Goal: Task Accomplishment & Management: Manage account settings

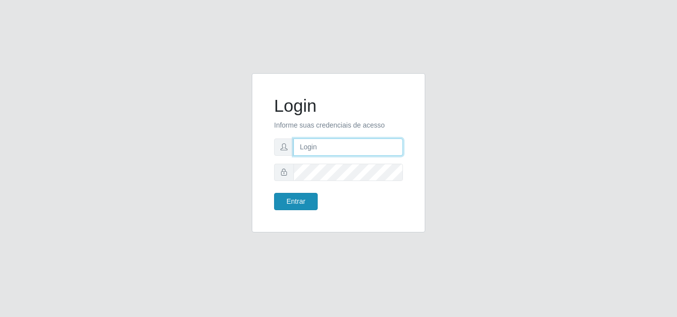
type input "[EMAIL_ADDRESS][DOMAIN_NAME]"
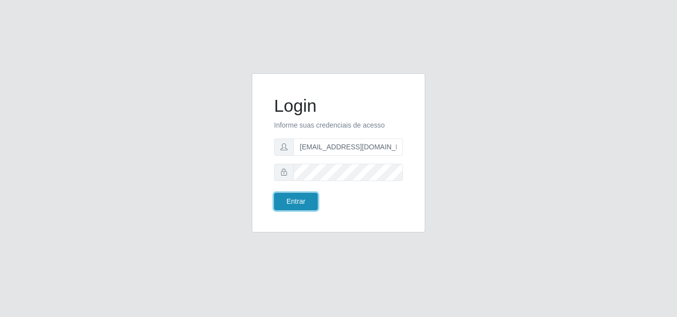
click at [290, 199] on button "Entrar" at bounding box center [296, 201] width 44 height 17
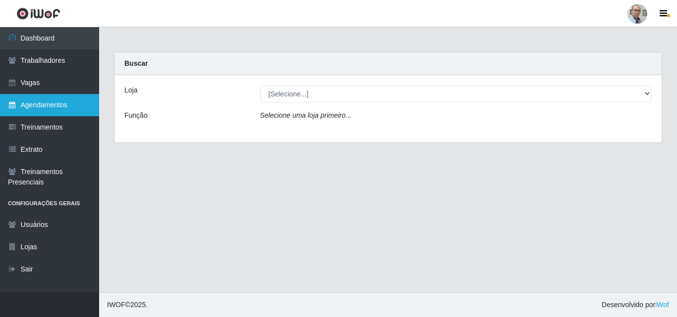
click at [62, 109] on link "Agendamentos" at bounding box center [49, 105] width 99 height 22
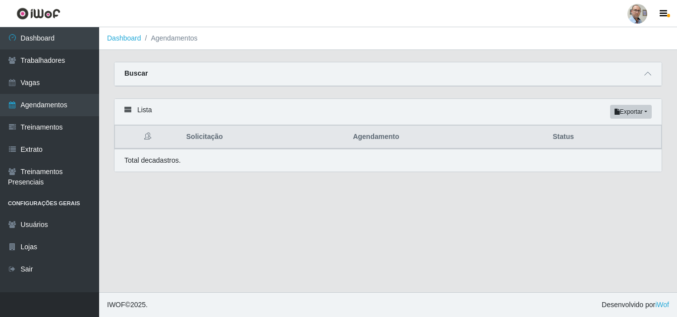
click at [654, 75] on div "Buscar" at bounding box center [387, 74] width 547 height 24
click at [642, 78] on span at bounding box center [647, 73] width 12 height 11
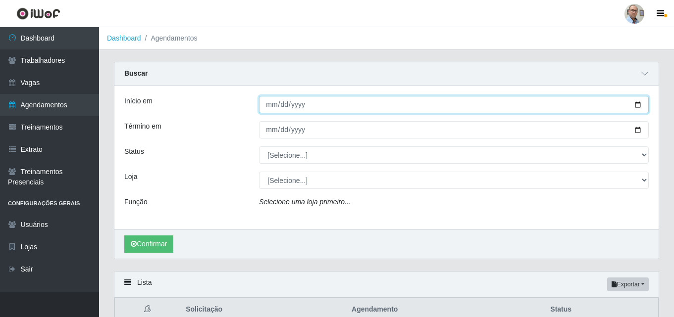
click at [641, 102] on input "Início em" at bounding box center [454, 104] width 390 height 17
type input "[DATE]"
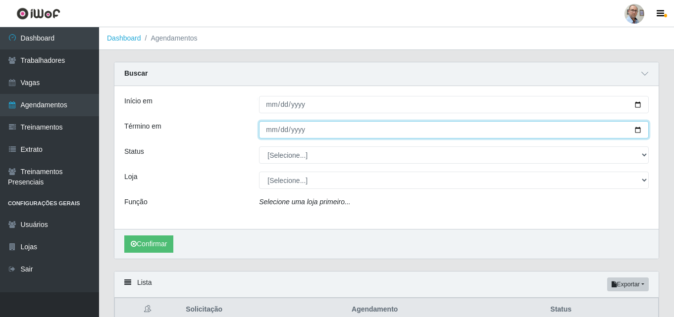
click at [642, 131] on input "Término em" at bounding box center [454, 129] width 390 height 17
type input "[DATE]"
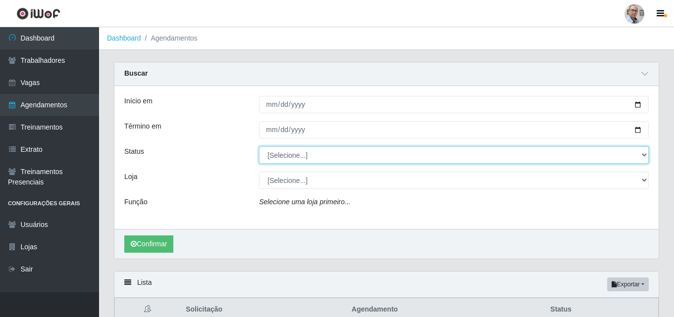
click at [596, 155] on select "[Selecione...] AGENDADO AGUARDANDO LIBERAR EM ANDAMENTO EM REVISÃO FINALIZADO C…" at bounding box center [454, 155] width 390 height 17
select select "AGENDADO"
click at [259, 147] on select "[Selecione...] AGENDADO AGUARDANDO LIBERAR EM ANDAMENTO EM REVISÃO FINALIZADO C…" at bounding box center [454, 155] width 390 height 17
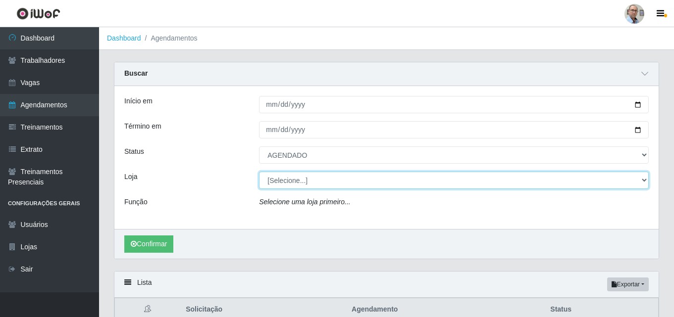
click at [315, 183] on select "[Selecione...] Mar Vermelho - Loja 04" at bounding box center [454, 180] width 390 height 17
select select "251"
click at [259, 172] on select "[Selecione...] Mar Vermelho - Loja 04" at bounding box center [454, 180] width 390 height 17
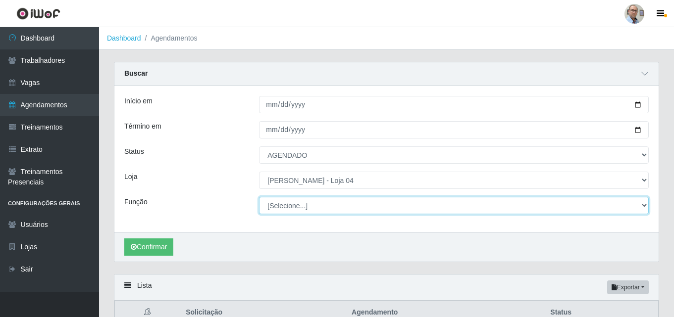
click at [317, 207] on select "[Selecione...] ASG ASG + ASG ++ Auxiliar de Depósito Auxiliar de Depósito + Aux…" at bounding box center [454, 205] width 390 height 17
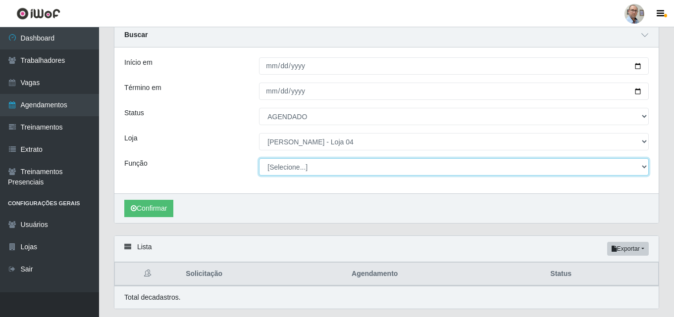
scroll to position [50, 0]
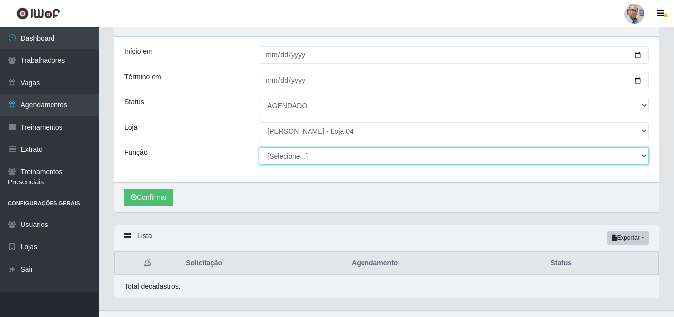
click at [309, 157] on select "[Selecione...] ASG ASG + ASG ++ Auxiliar de Depósito Auxiliar de Depósito + Aux…" at bounding box center [454, 156] width 390 height 17
click at [315, 156] on select "[Selecione...] ASG ASG + ASG ++ Auxiliar de Depósito Auxiliar de Depósito + Aux…" at bounding box center [454, 156] width 390 height 17
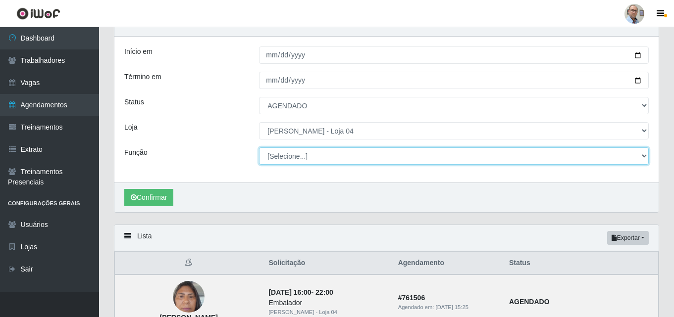
select select "22"
click at [259, 148] on select "[Selecione...] ASG ASG + ASG ++ Auxiliar de Depósito Auxiliar de Depósito + Aux…" at bounding box center [454, 156] width 390 height 17
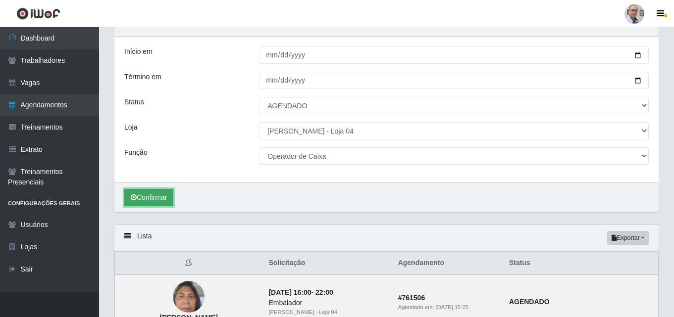
click at [161, 191] on button "Confirmar" at bounding box center [148, 197] width 49 height 17
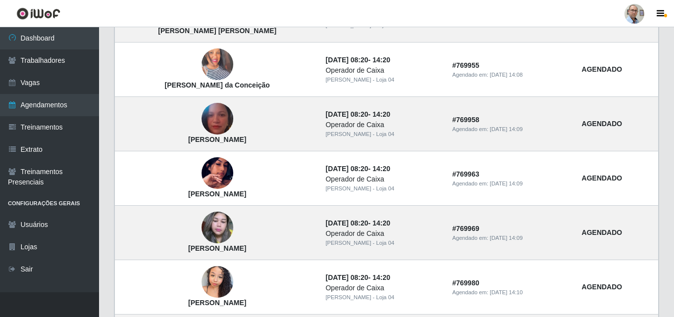
scroll to position [495, 0]
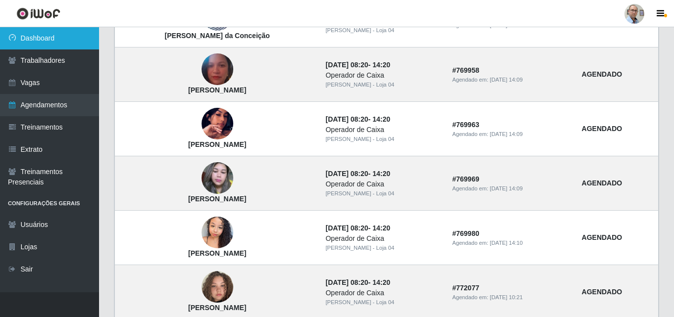
click at [73, 38] on link "Dashboard" at bounding box center [49, 38] width 99 height 22
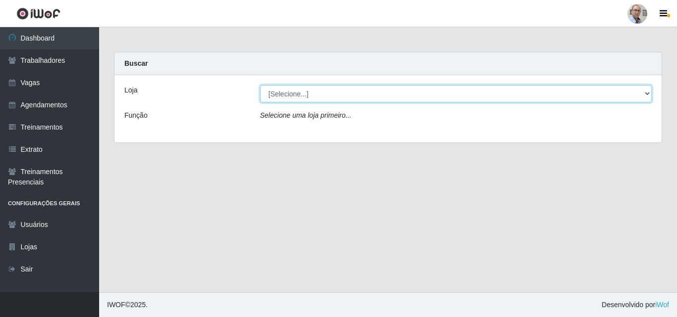
click at [279, 93] on select "[Selecione...] Mar Vermelho - Loja 04" at bounding box center [456, 93] width 392 height 17
select select "251"
click at [260, 85] on select "[Selecione...] Mar Vermelho - Loja 04" at bounding box center [456, 93] width 392 height 17
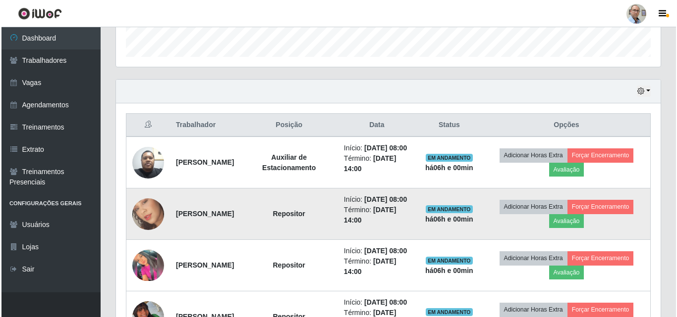
scroll to position [347, 0]
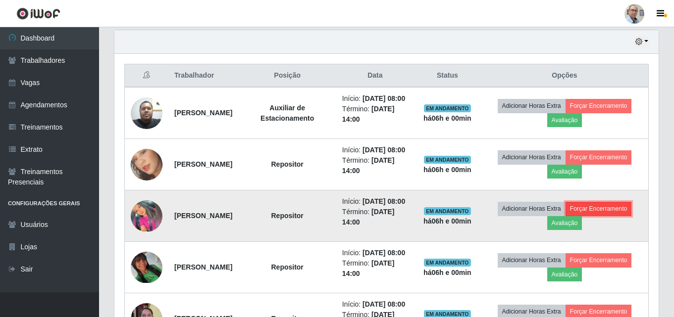
click at [566, 216] on button "Forçar Encerramento" at bounding box center [599, 209] width 66 height 14
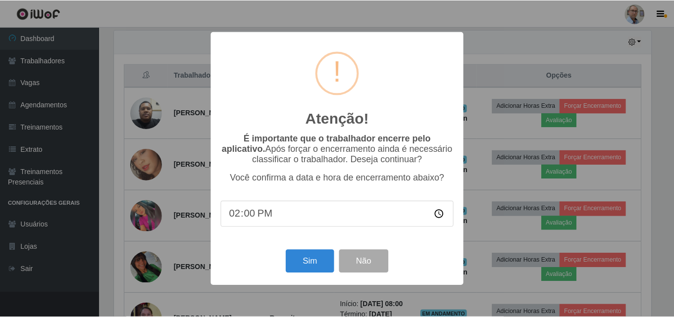
scroll to position [206, 539]
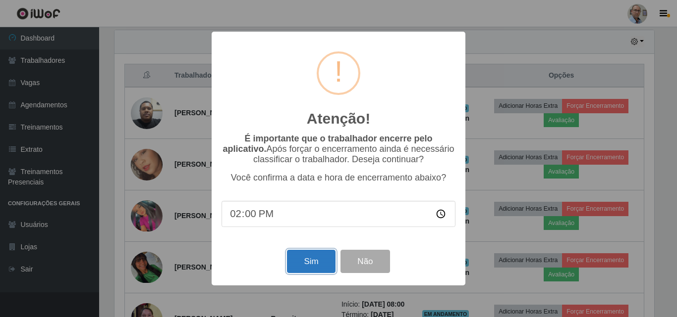
click at [320, 269] on button "Sim" at bounding box center [311, 261] width 48 height 23
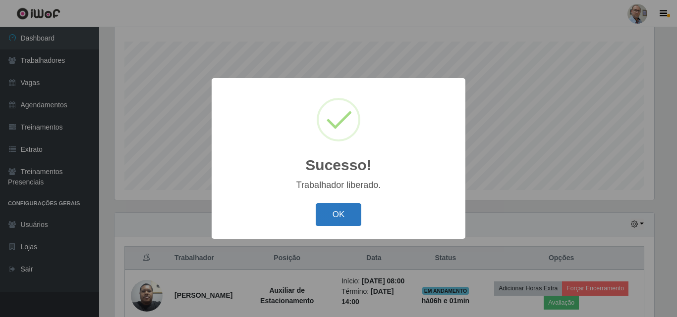
click at [345, 216] on button "OK" at bounding box center [338, 215] width 46 height 23
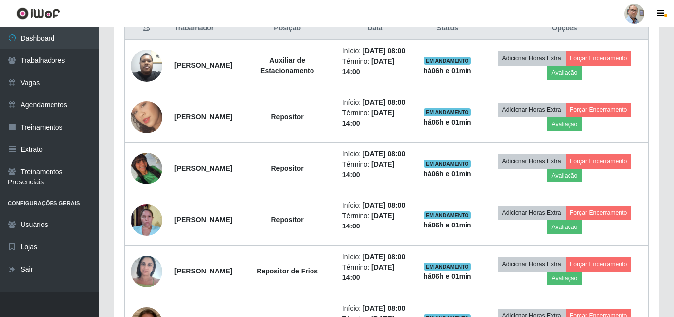
scroll to position [461, 0]
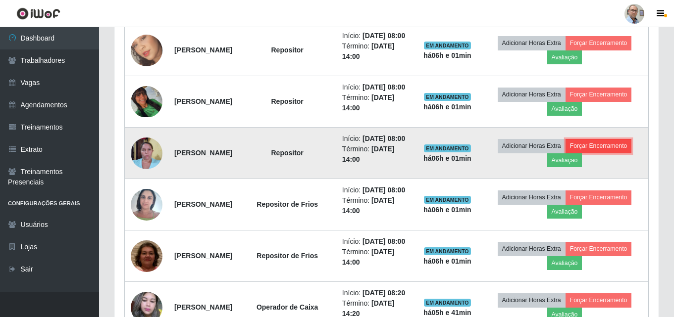
click at [566, 153] on button "Forçar Encerramento" at bounding box center [599, 146] width 66 height 14
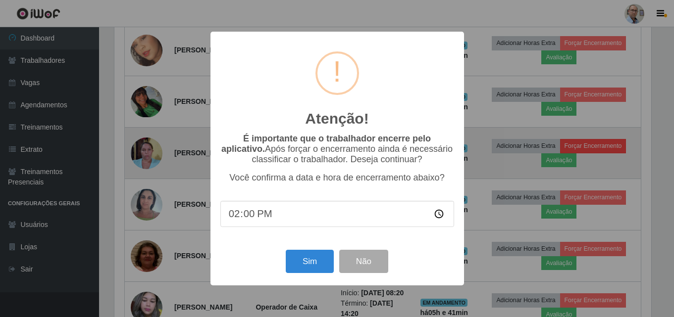
scroll to position [206, 539]
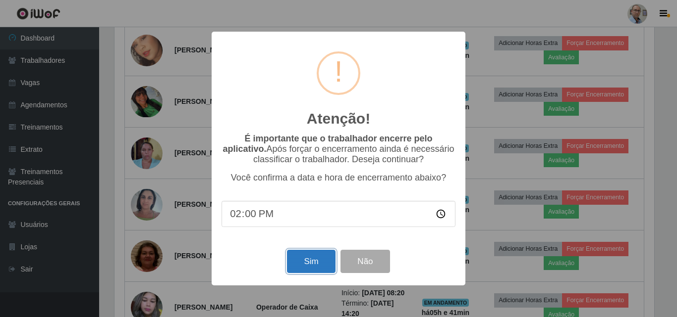
click at [315, 263] on button "Sim" at bounding box center [311, 261] width 48 height 23
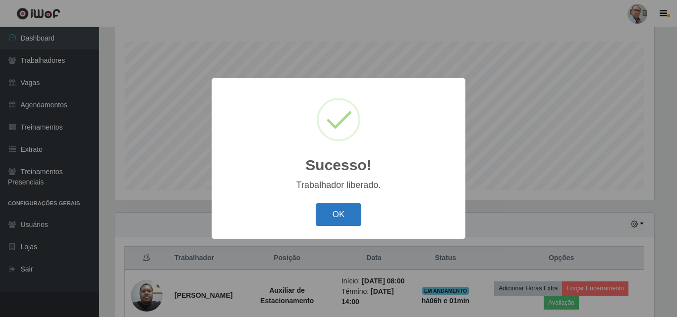
click at [339, 221] on button "OK" at bounding box center [338, 215] width 46 height 23
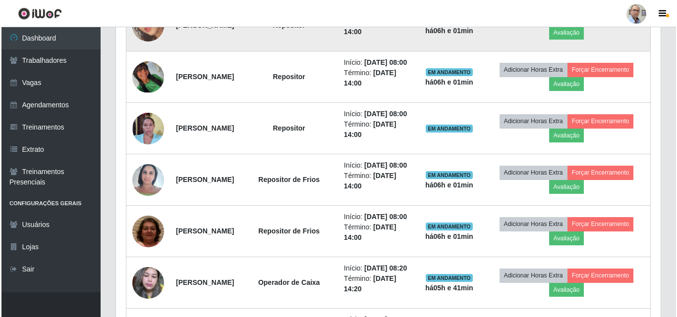
scroll to position [560, 0]
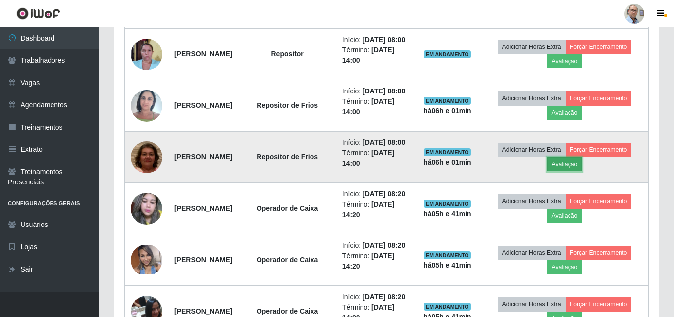
click at [582, 171] on button "Avaliação" at bounding box center [564, 165] width 35 height 14
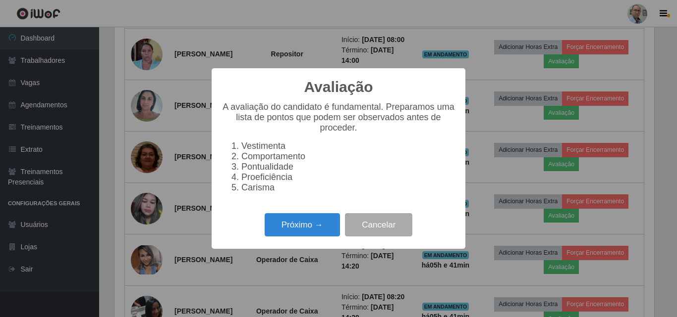
scroll to position [206, 539]
click at [301, 232] on button "Próximo →" at bounding box center [301, 224] width 75 height 23
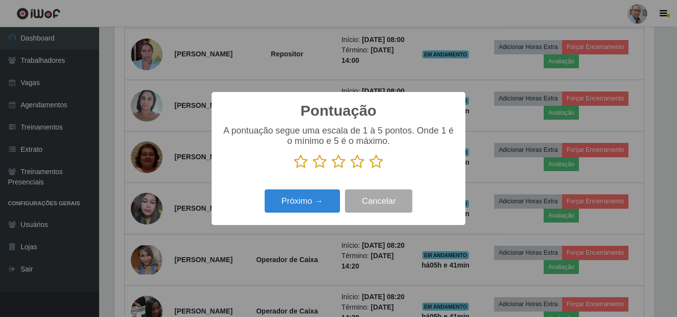
click at [374, 161] on icon at bounding box center [376, 162] width 14 height 15
click at [369, 169] on input "radio" at bounding box center [369, 169] width 0 height 0
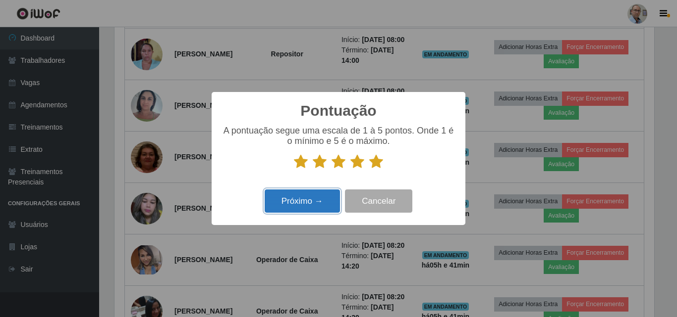
click at [290, 207] on button "Próximo →" at bounding box center [301, 201] width 75 height 23
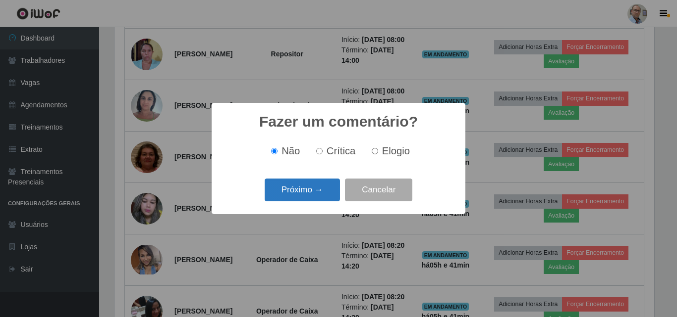
click at [297, 197] on button "Próximo →" at bounding box center [301, 190] width 75 height 23
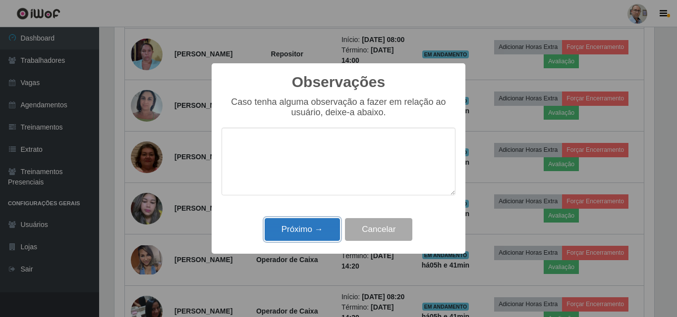
click at [297, 228] on button "Próximo →" at bounding box center [301, 229] width 75 height 23
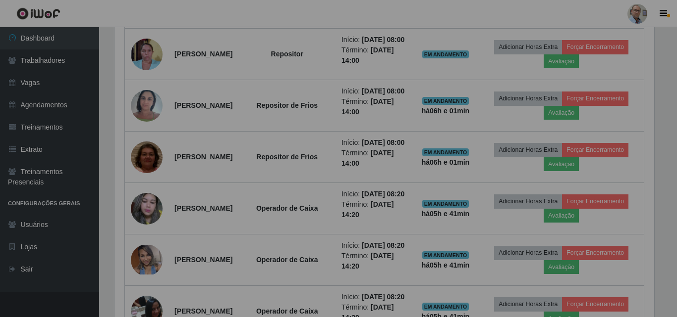
scroll to position [0, 0]
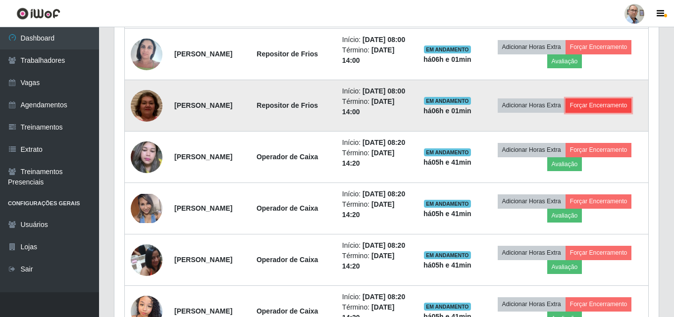
click at [603, 112] on button "Forçar Encerramento" at bounding box center [599, 106] width 66 height 14
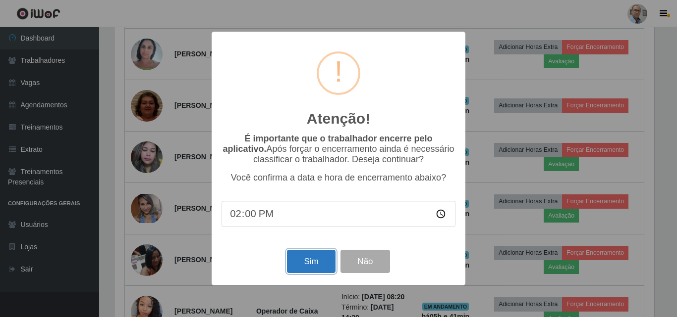
click at [329, 259] on button "Sim" at bounding box center [311, 261] width 48 height 23
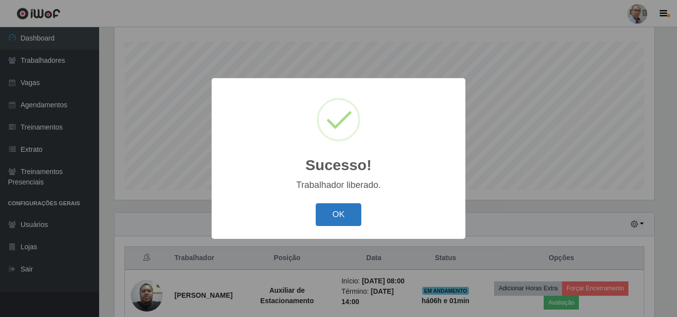
click at [359, 222] on button "OK" at bounding box center [338, 215] width 46 height 23
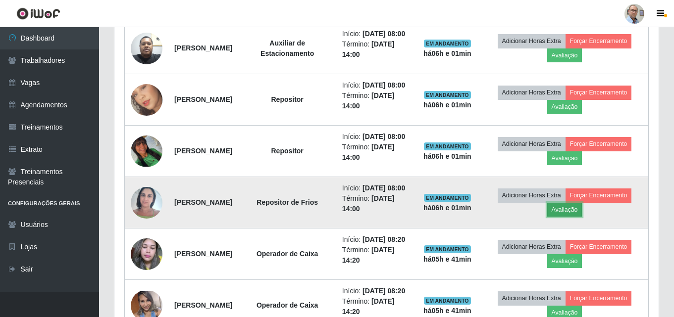
click at [580, 217] on button "Avaliação" at bounding box center [564, 210] width 35 height 14
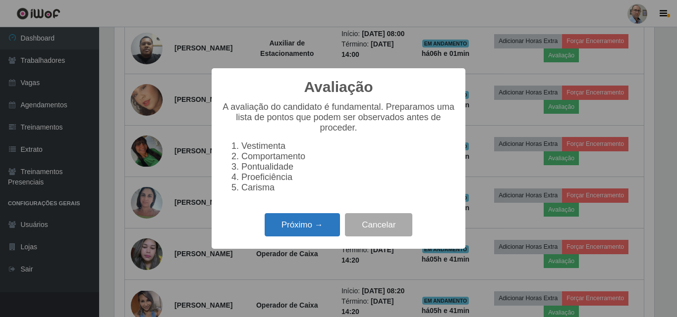
click at [322, 232] on button "Próximo →" at bounding box center [301, 224] width 75 height 23
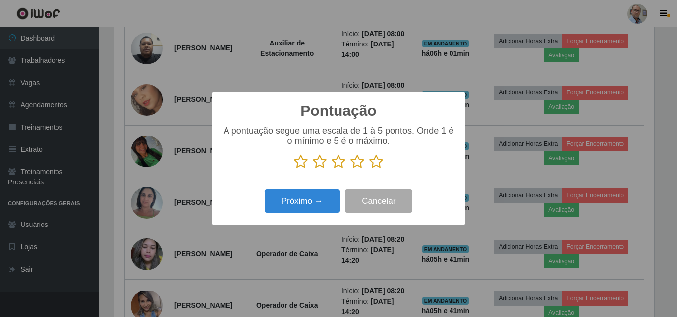
drag, startPoint x: 374, startPoint y: 167, endPoint x: 351, endPoint y: 176, distance: 25.2
click at [374, 167] on icon at bounding box center [376, 162] width 14 height 15
click at [369, 169] on input "radio" at bounding box center [369, 169] width 0 height 0
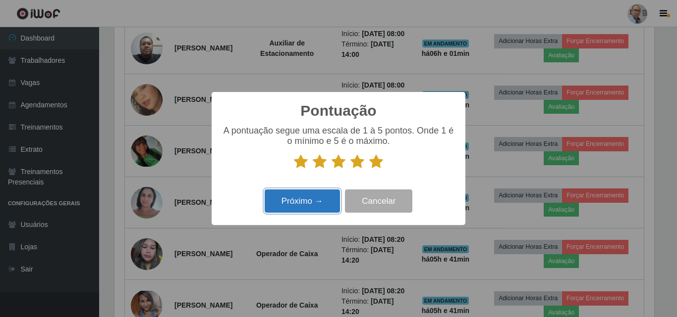
click at [310, 201] on button "Próximo →" at bounding box center [301, 201] width 75 height 23
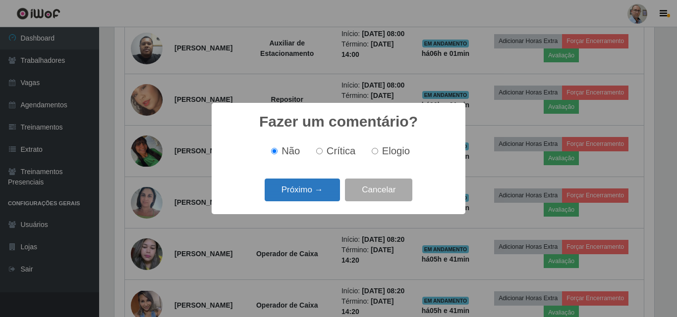
click at [310, 197] on button "Próximo →" at bounding box center [301, 190] width 75 height 23
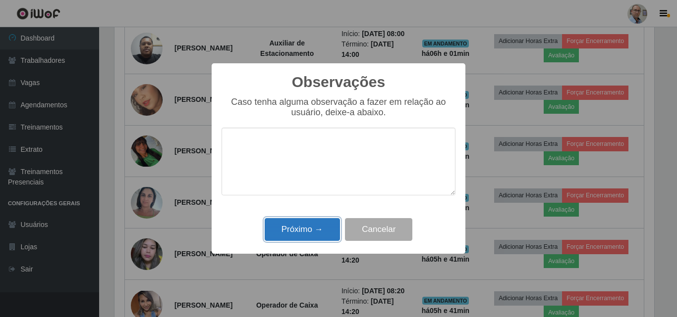
click at [303, 228] on button "Próximo →" at bounding box center [301, 229] width 75 height 23
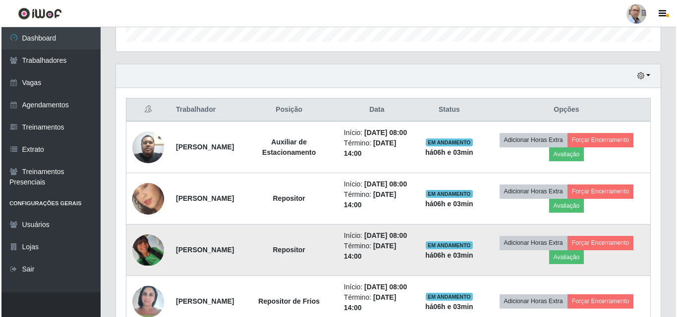
scroll to position [511, 0]
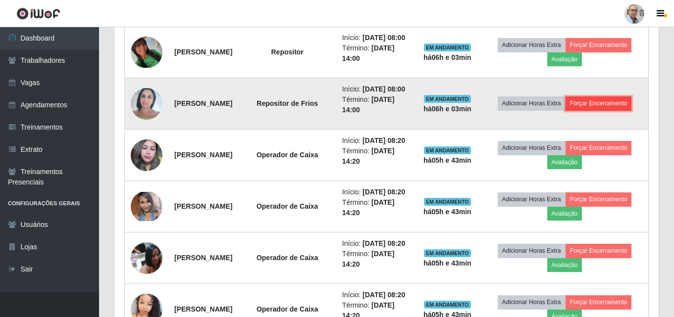
click at [596, 110] on button "Forçar Encerramento" at bounding box center [599, 104] width 66 height 14
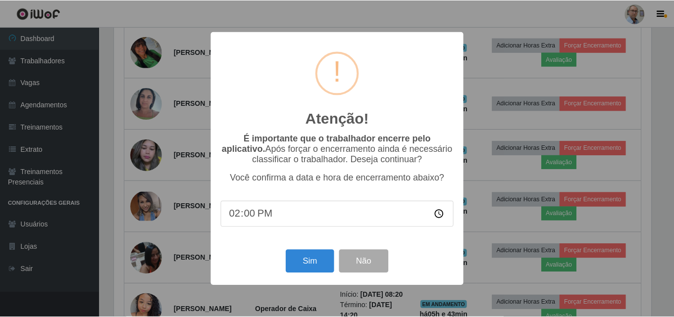
scroll to position [206, 539]
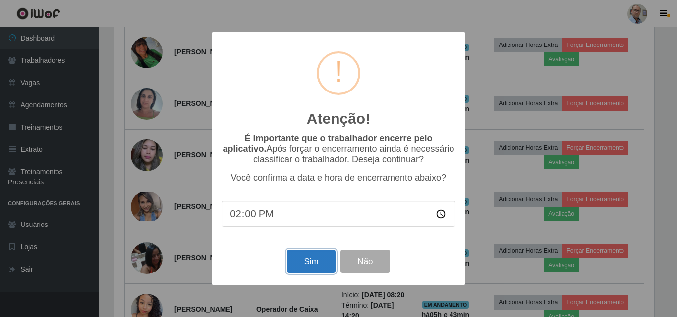
click at [314, 262] on button "Sim" at bounding box center [311, 261] width 48 height 23
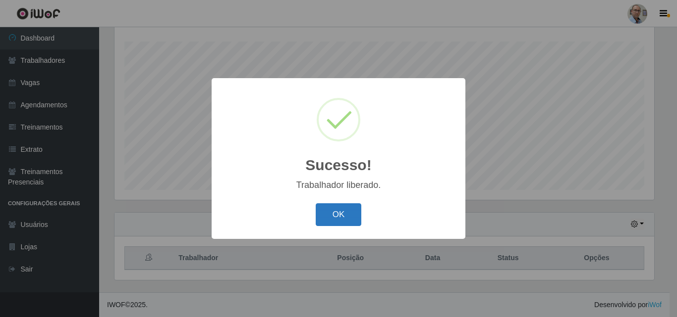
click at [348, 209] on button "OK" at bounding box center [338, 215] width 46 height 23
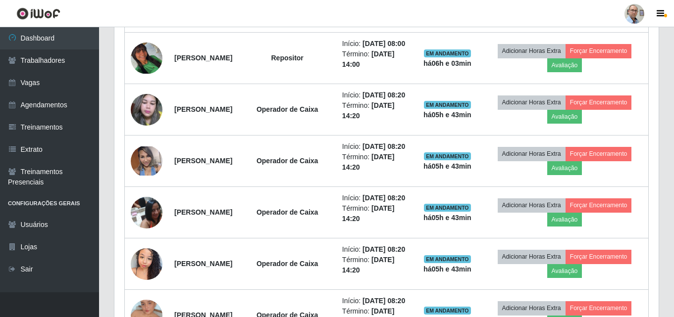
scroll to position [362, 0]
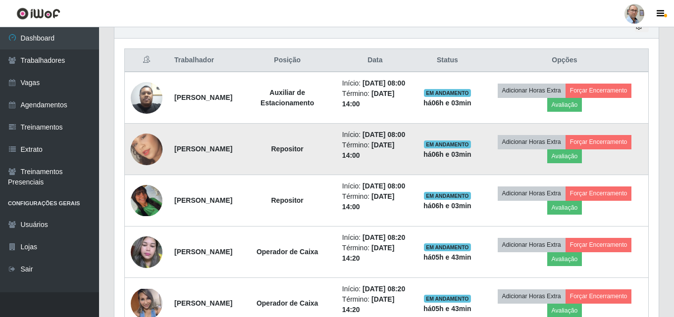
click at [158, 159] on img at bounding box center [147, 149] width 32 height 56
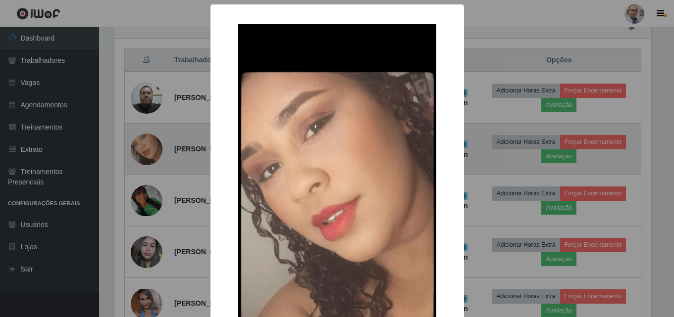
scroll to position [206, 539]
click at [158, 159] on div "× OK Cancel" at bounding box center [338, 158] width 677 height 317
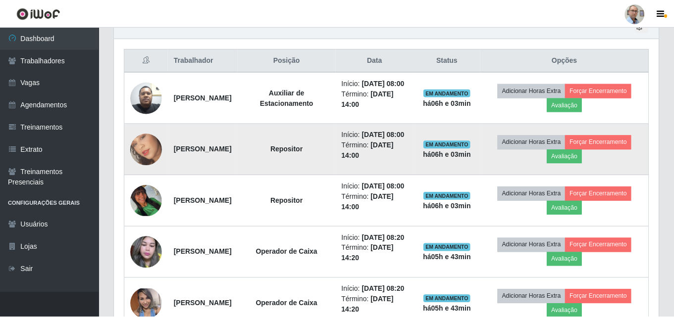
scroll to position [206, 544]
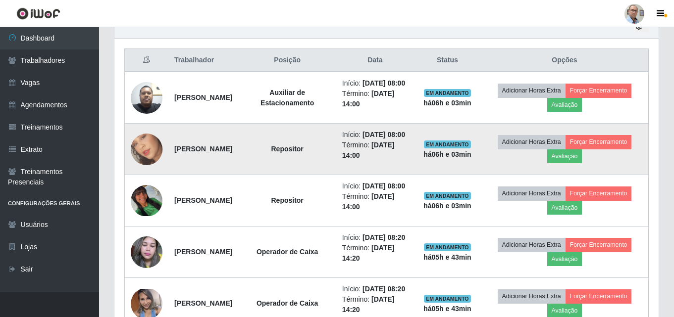
click at [155, 161] on img at bounding box center [147, 149] width 32 height 56
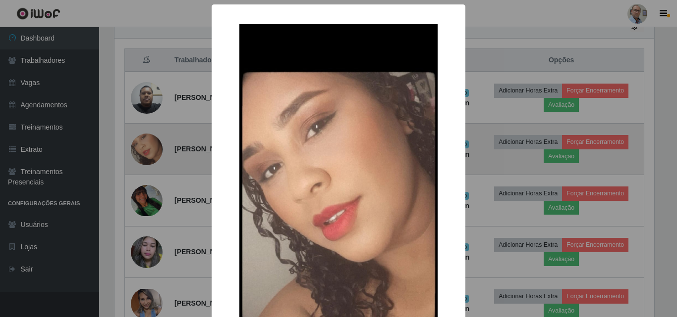
click at [155, 161] on div "× OK Cancel" at bounding box center [338, 158] width 677 height 317
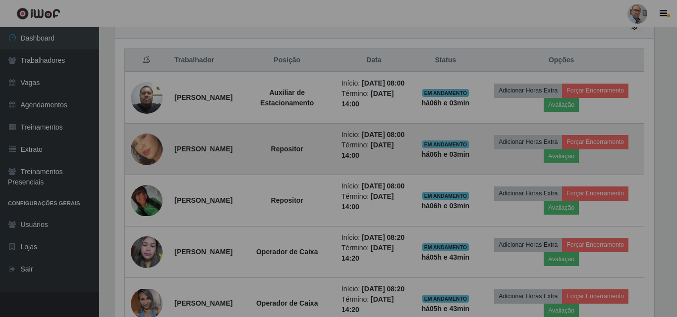
scroll to position [206, 544]
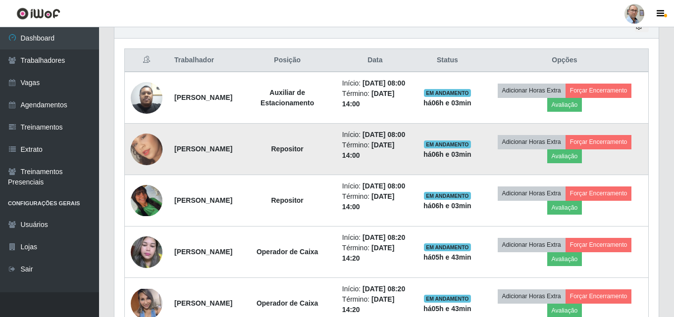
click at [155, 161] on img at bounding box center [147, 149] width 32 height 56
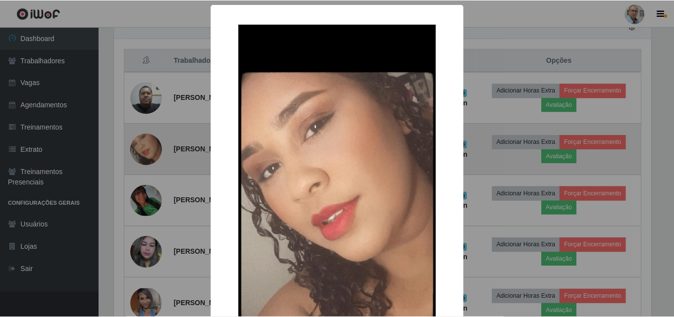
scroll to position [206, 539]
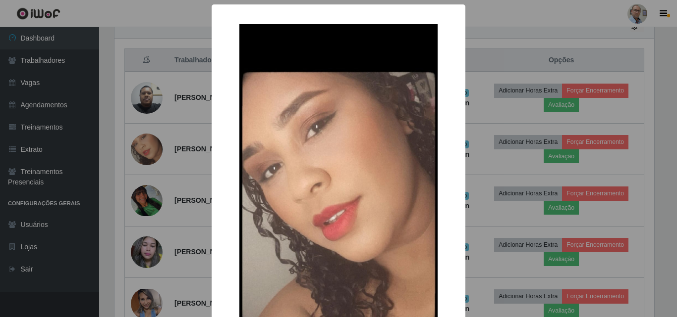
click at [149, 164] on div "× OK Cancel" at bounding box center [338, 158] width 677 height 317
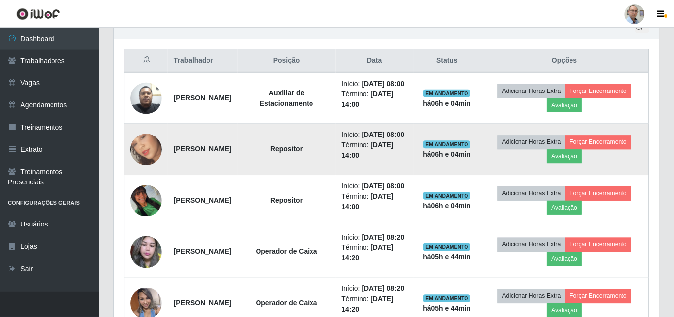
scroll to position [206, 544]
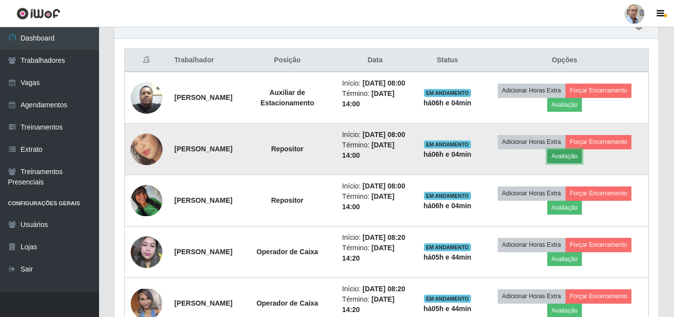
click at [574, 163] on button "Avaliação" at bounding box center [564, 157] width 35 height 14
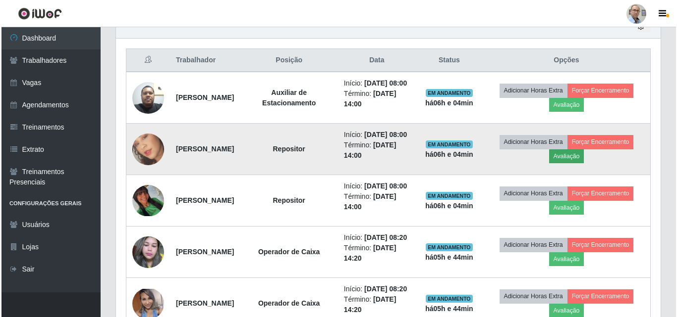
scroll to position [206, 539]
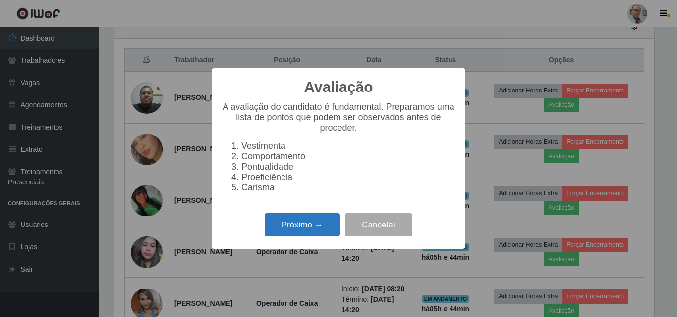
click at [338, 232] on button "Próximo →" at bounding box center [301, 224] width 75 height 23
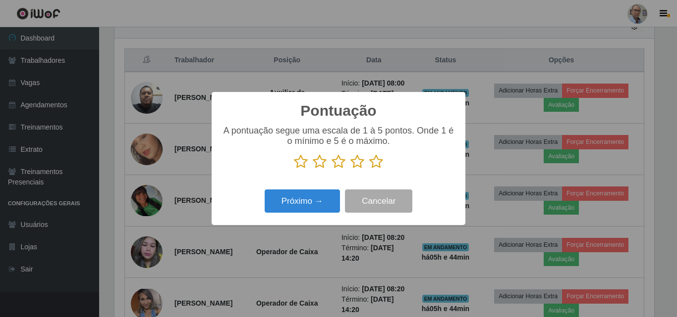
scroll to position [495079, 494746]
click at [380, 164] on icon at bounding box center [376, 162] width 14 height 15
click at [369, 169] on input "radio" at bounding box center [369, 169] width 0 height 0
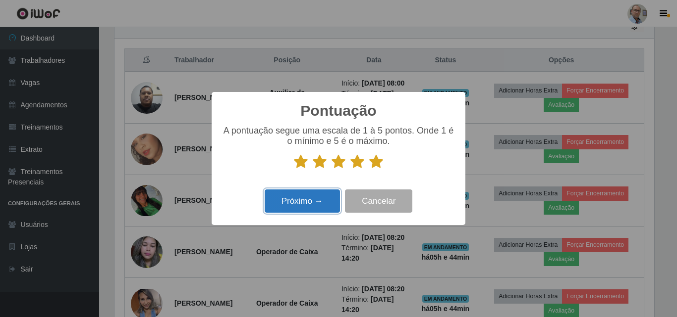
click at [290, 200] on button "Próximo →" at bounding box center [301, 201] width 75 height 23
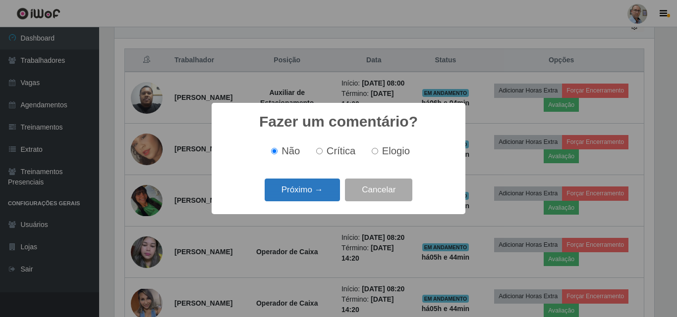
click at [293, 190] on button "Próximo →" at bounding box center [301, 190] width 75 height 23
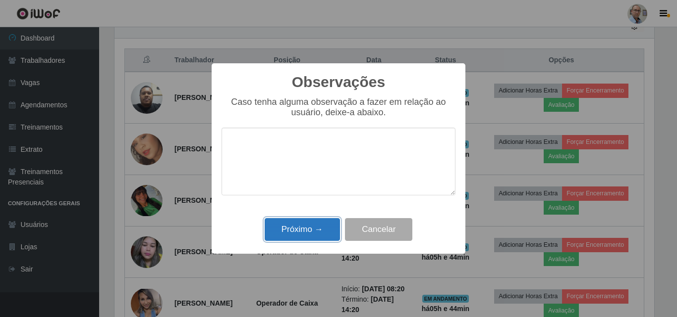
click at [291, 227] on button "Próximo →" at bounding box center [301, 229] width 75 height 23
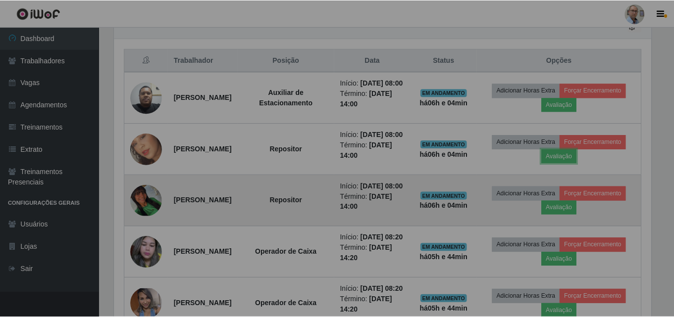
scroll to position [206, 544]
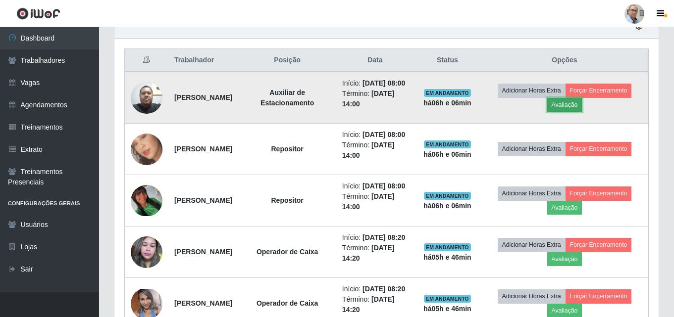
click at [579, 110] on button "Avaliação" at bounding box center [564, 105] width 35 height 14
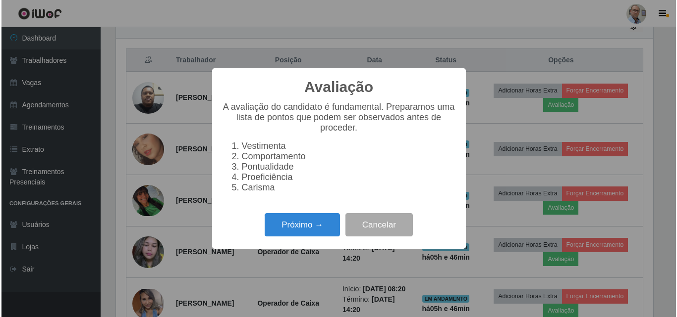
scroll to position [206, 539]
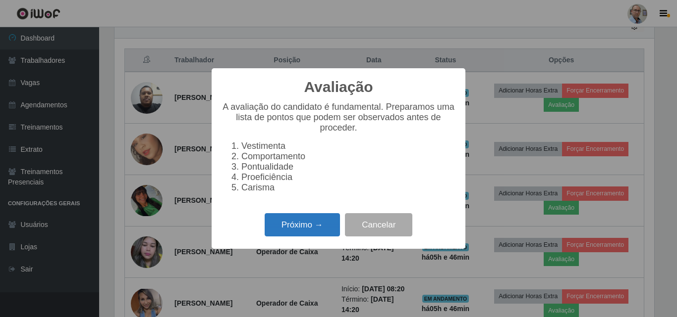
click at [285, 228] on button "Próximo →" at bounding box center [301, 224] width 75 height 23
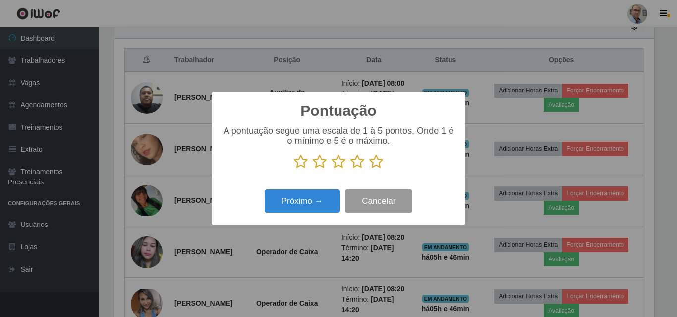
scroll to position [495079, 494746]
click at [377, 161] on icon at bounding box center [376, 162] width 14 height 15
click at [369, 169] on input "radio" at bounding box center [369, 169] width 0 height 0
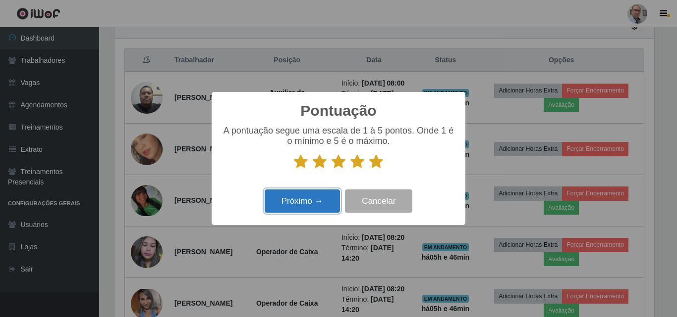
click at [300, 200] on button "Próximo →" at bounding box center [301, 201] width 75 height 23
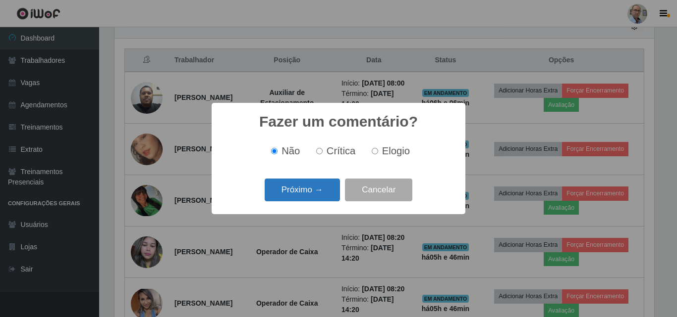
click at [308, 194] on button "Próximo →" at bounding box center [301, 190] width 75 height 23
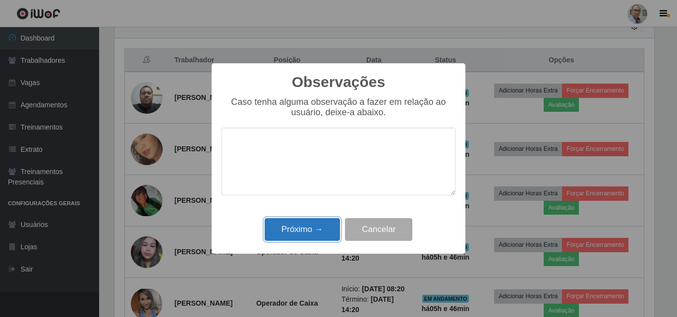
click at [304, 229] on button "Próximo →" at bounding box center [301, 229] width 75 height 23
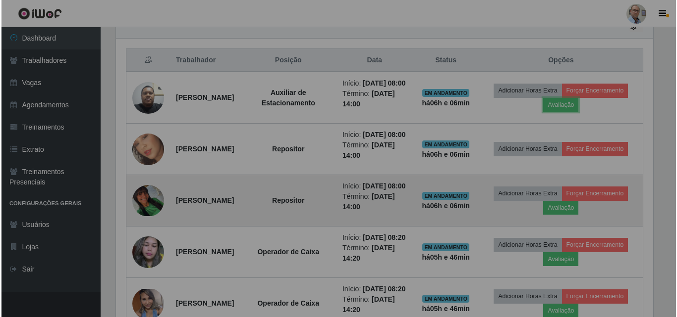
scroll to position [206, 544]
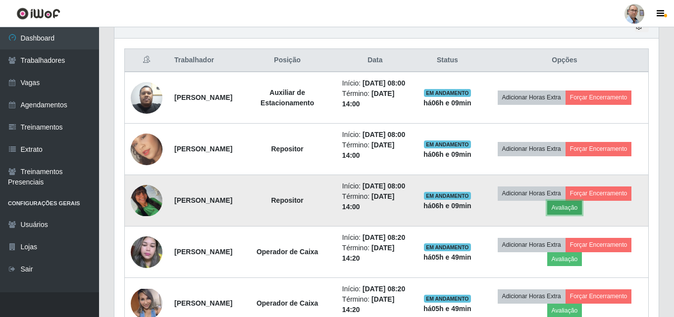
click at [580, 215] on button "Avaliação" at bounding box center [564, 208] width 35 height 14
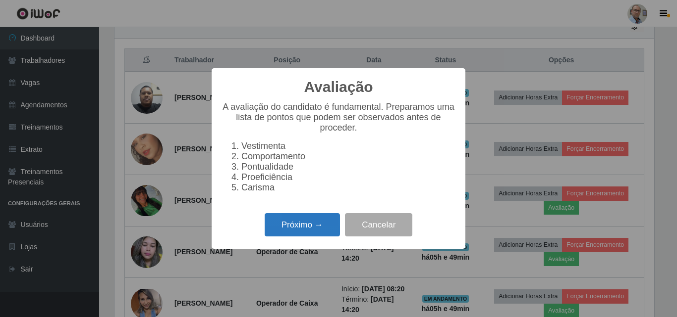
click at [322, 234] on button "Próximo →" at bounding box center [301, 224] width 75 height 23
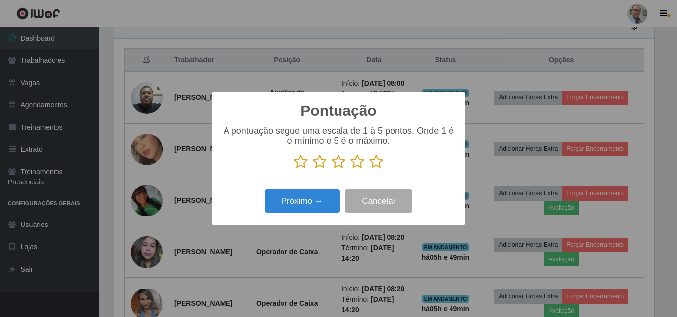
scroll to position [495079, 494746]
click at [374, 169] on icon at bounding box center [376, 162] width 14 height 15
click at [369, 169] on input "radio" at bounding box center [369, 169] width 0 height 0
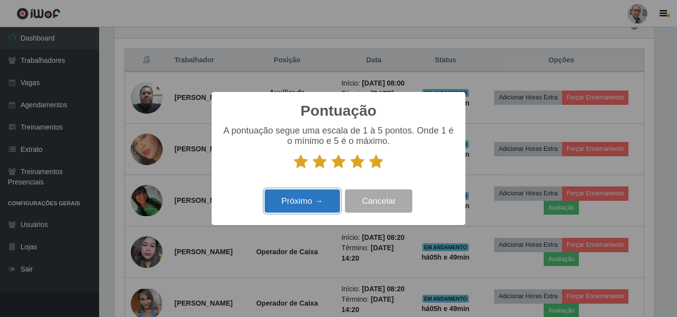
click at [304, 199] on button "Próximo →" at bounding box center [301, 201] width 75 height 23
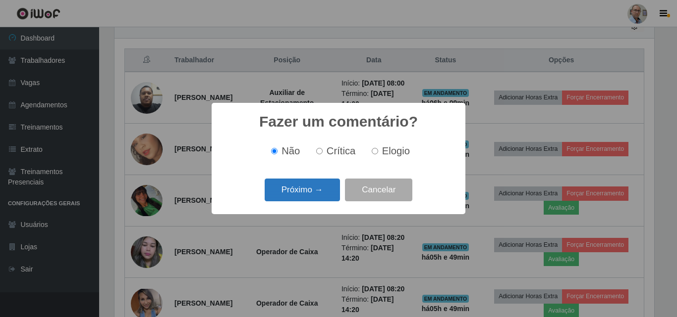
click at [306, 193] on button "Próximo →" at bounding box center [301, 190] width 75 height 23
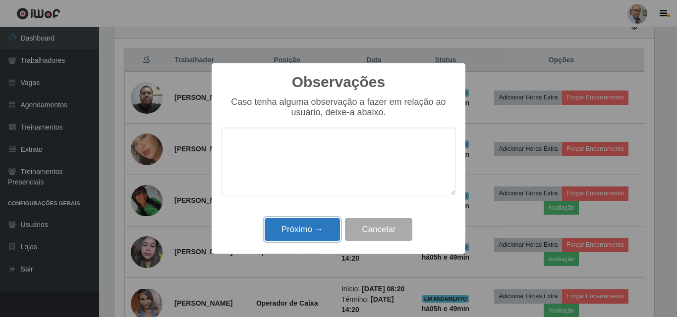
click at [290, 228] on button "Próximo →" at bounding box center [301, 229] width 75 height 23
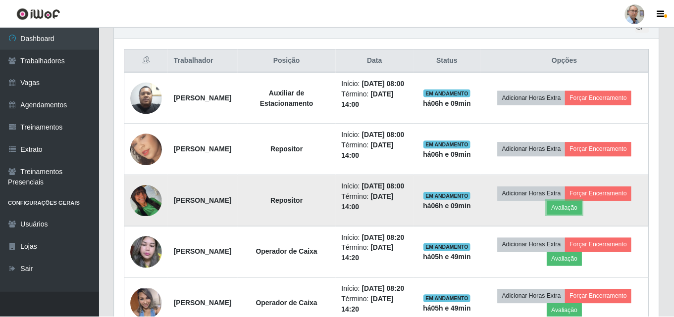
scroll to position [206, 544]
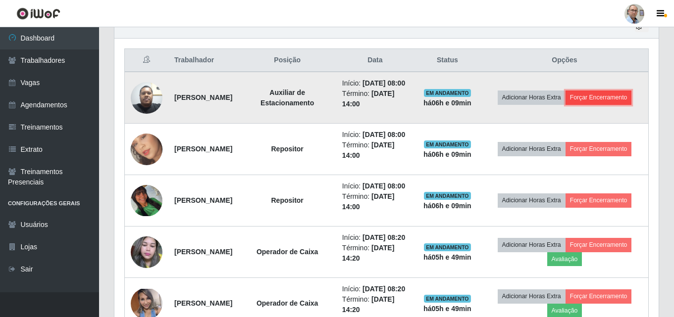
click at [598, 100] on button "Forçar Encerramento" at bounding box center [599, 98] width 66 height 14
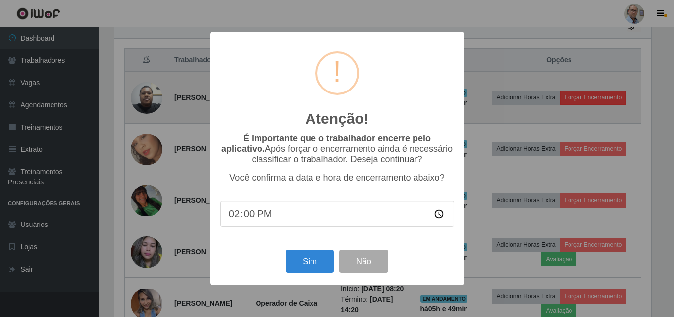
scroll to position [206, 539]
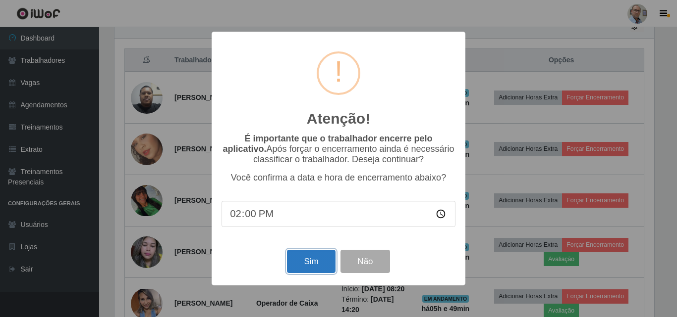
click at [304, 253] on button "Sim" at bounding box center [311, 261] width 48 height 23
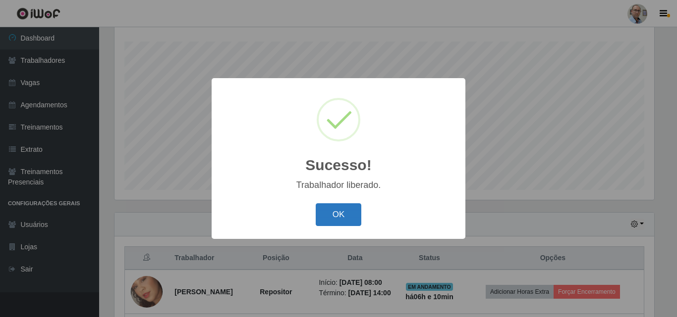
click at [342, 222] on button "OK" at bounding box center [338, 215] width 46 height 23
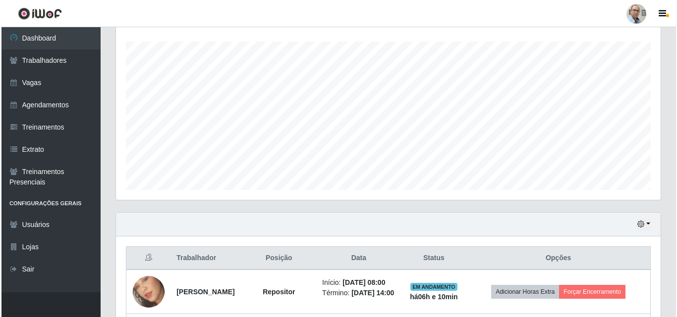
scroll to position [263, 0]
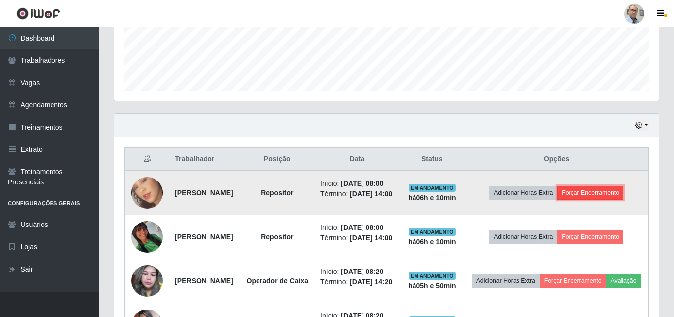
click at [590, 200] on button "Forçar Encerramento" at bounding box center [590, 193] width 66 height 14
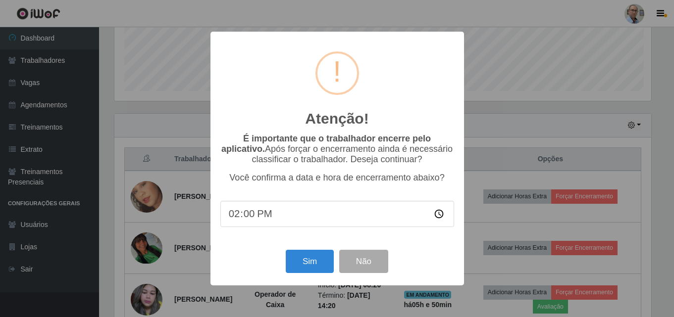
scroll to position [206, 539]
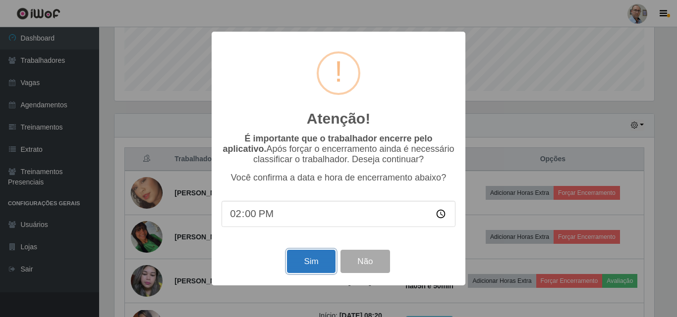
click at [298, 263] on button "Sim" at bounding box center [311, 261] width 48 height 23
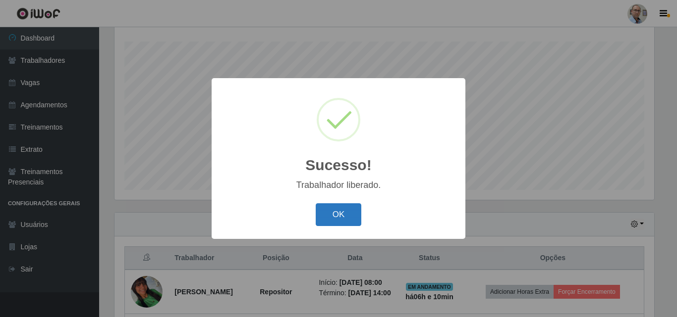
click at [353, 217] on button "OK" at bounding box center [338, 215] width 46 height 23
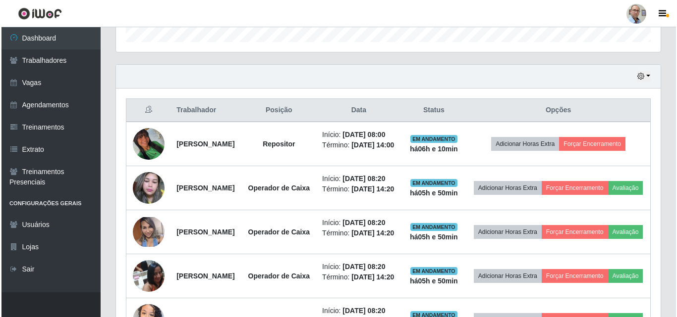
scroll to position [313, 0]
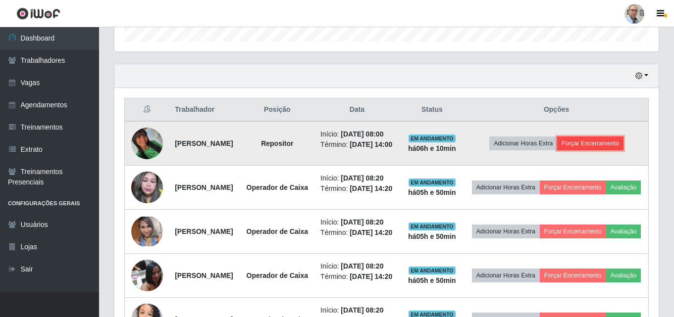
click at [594, 151] on button "Forçar Encerramento" at bounding box center [590, 144] width 66 height 14
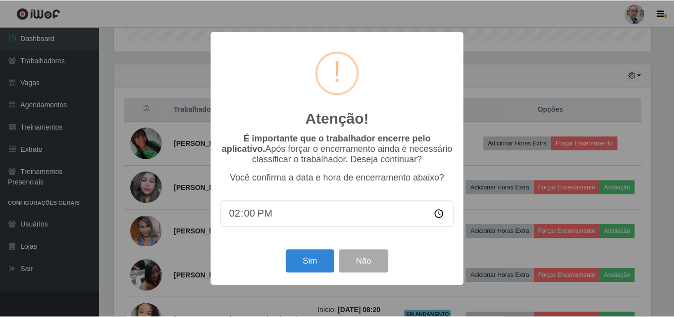
scroll to position [206, 539]
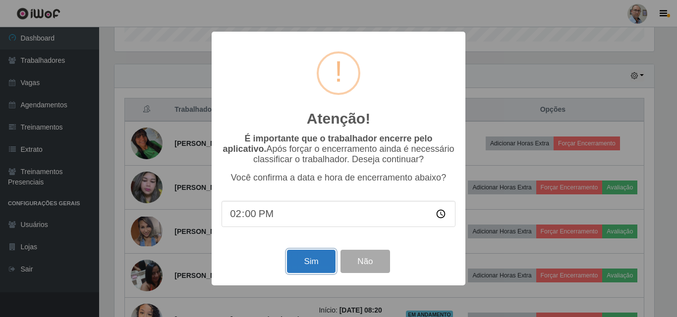
click at [296, 257] on button "Sim" at bounding box center [311, 261] width 48 height 23
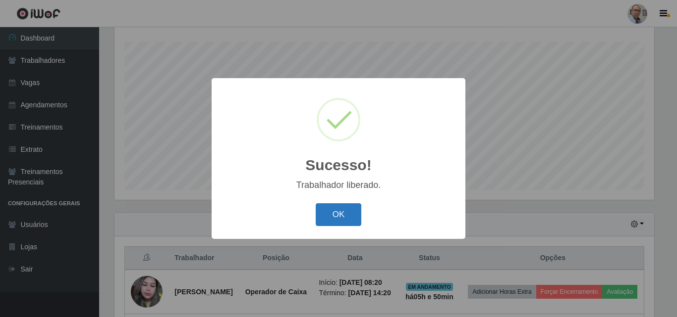
click at [331, 214] on button "OK" at bounding box center [338, 215] width 46 height 23
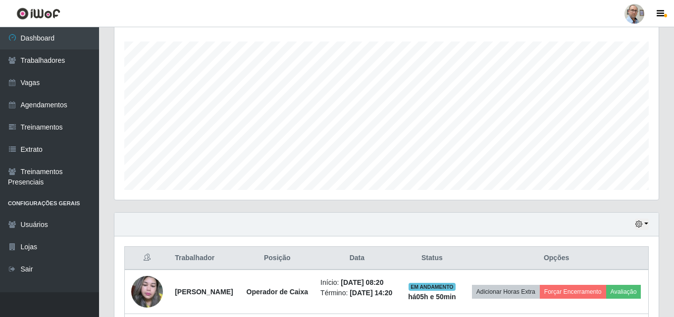
scroll to position [263, 0]
